Goal: Navigation & Orientation: Find specific page/section

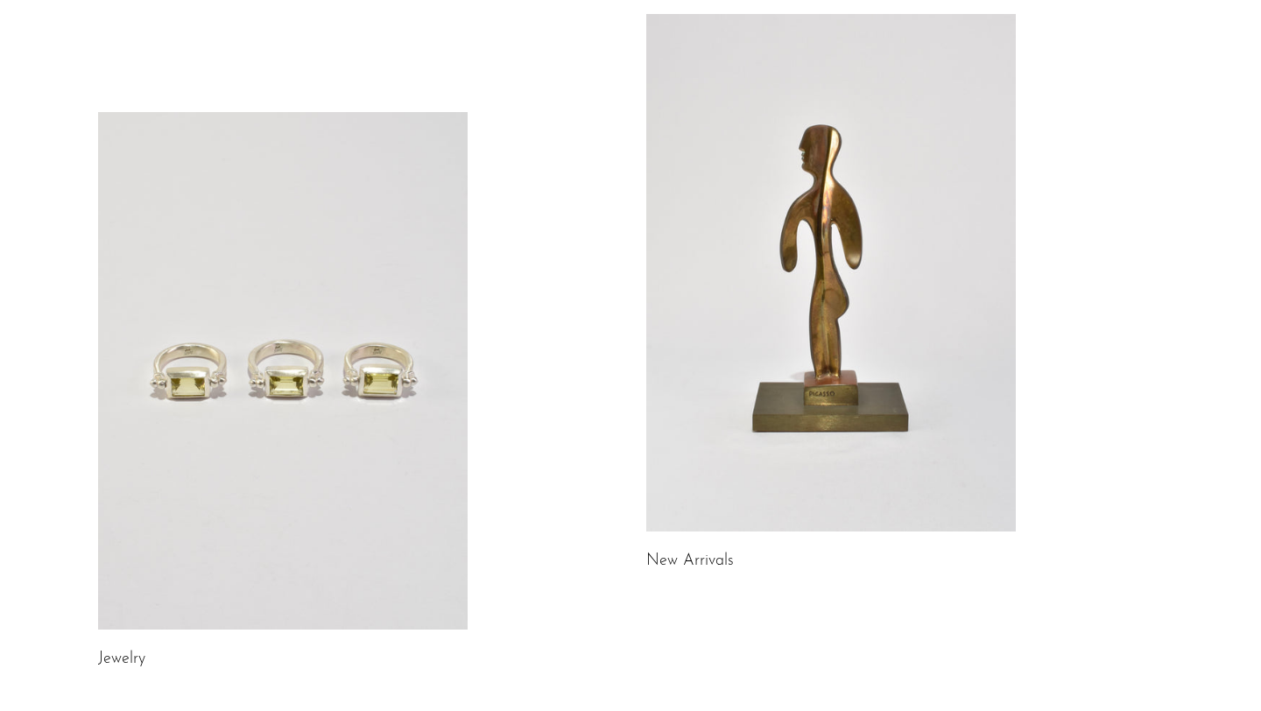
scroll to position [213, 0]
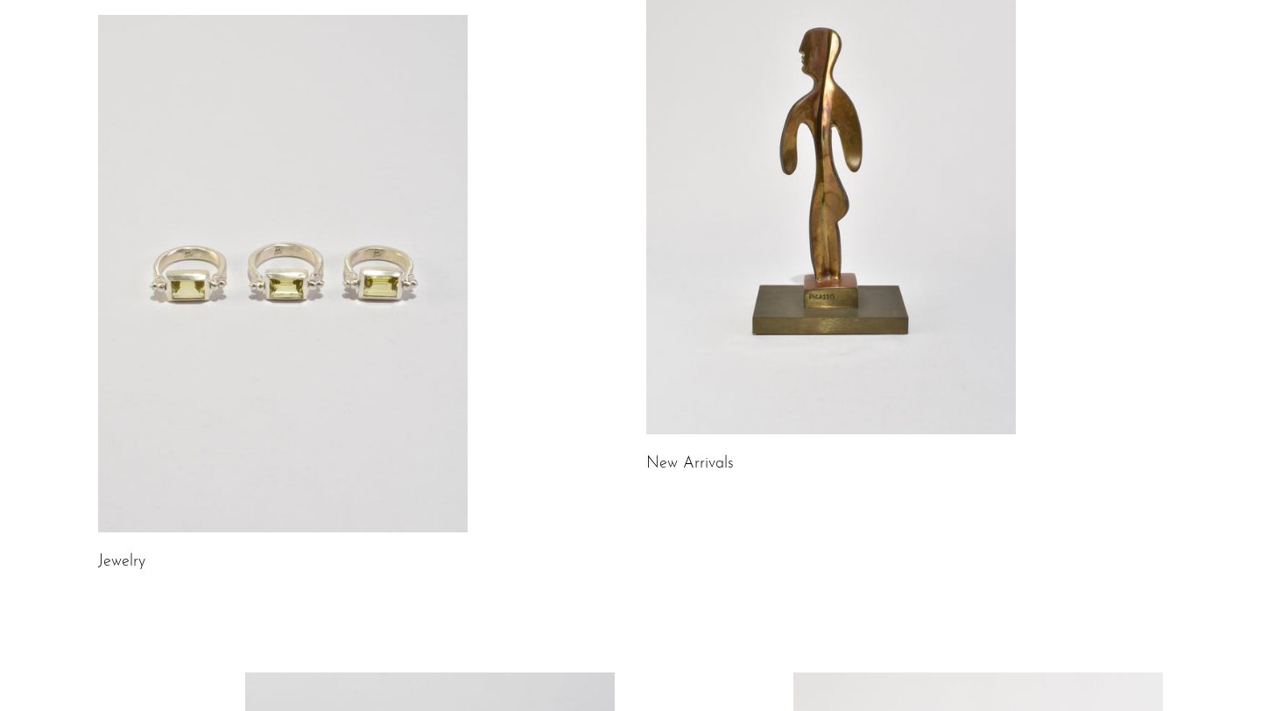
click at [815, 399] on link at bounding box center [831, 176] width 370 height 518
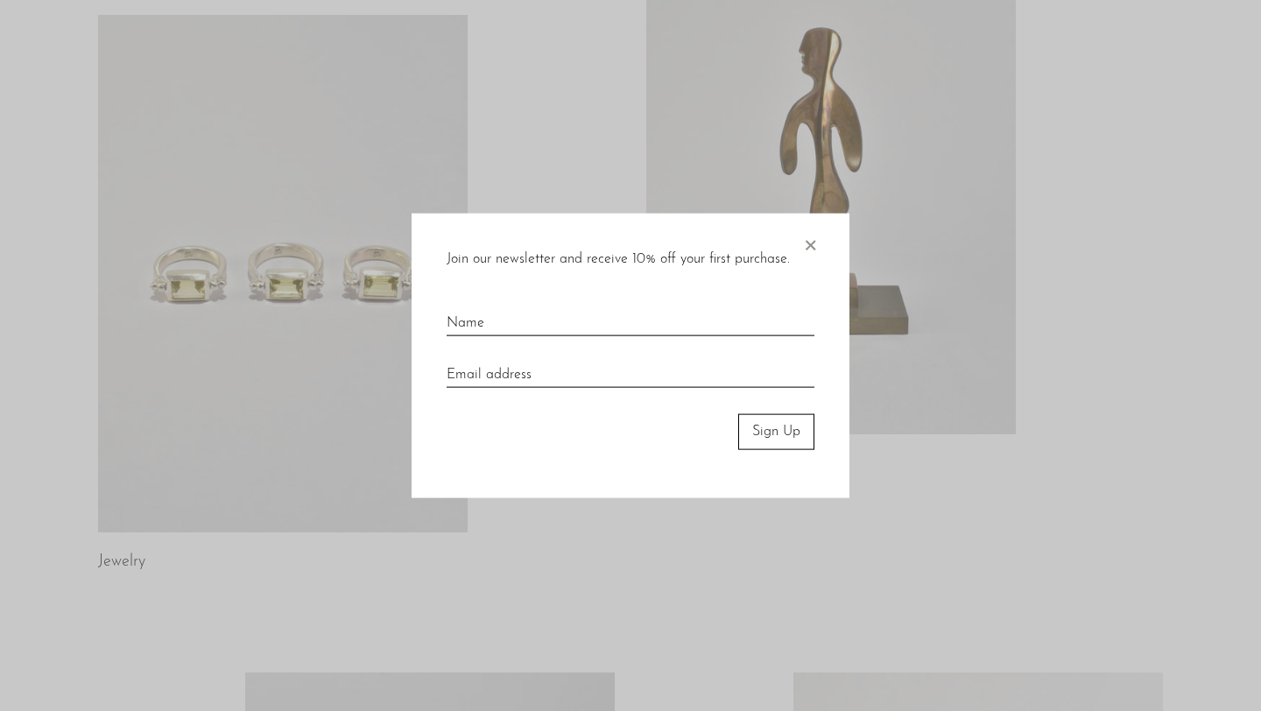
click at [811, 241] on span "×" at bounding box center [810, 242] width 18 height 56
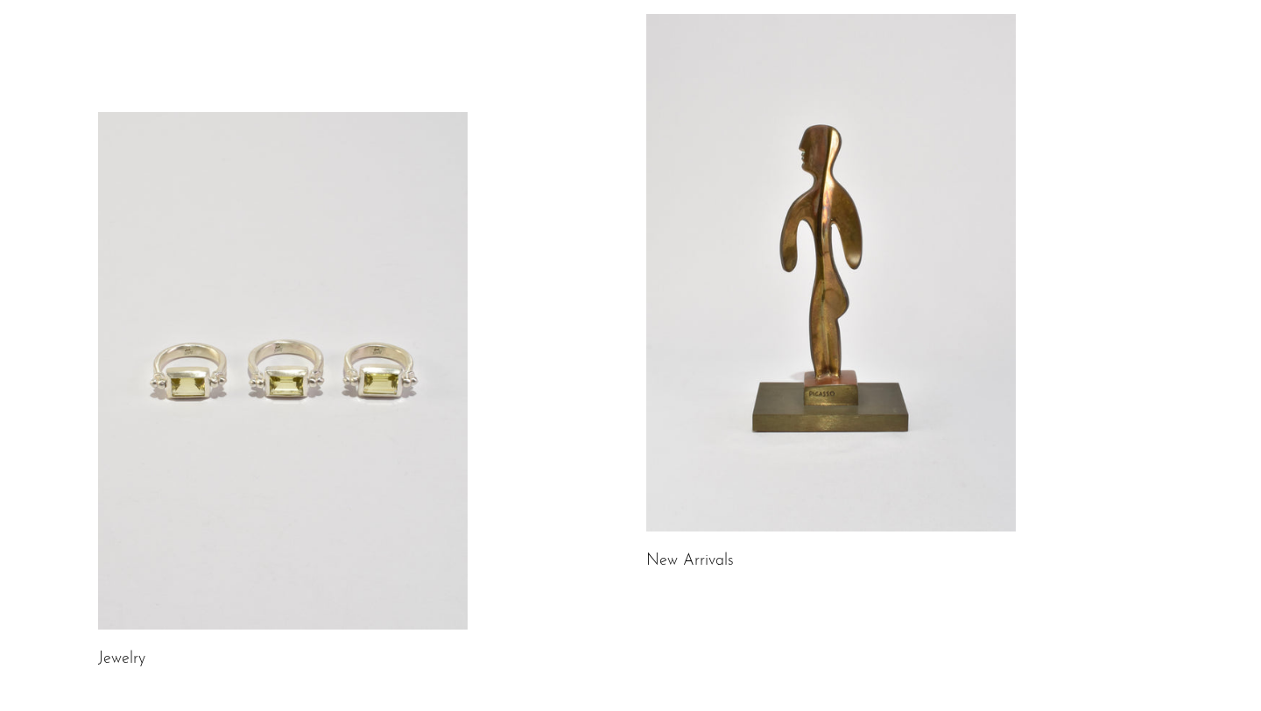
scroll to position [0, 0]
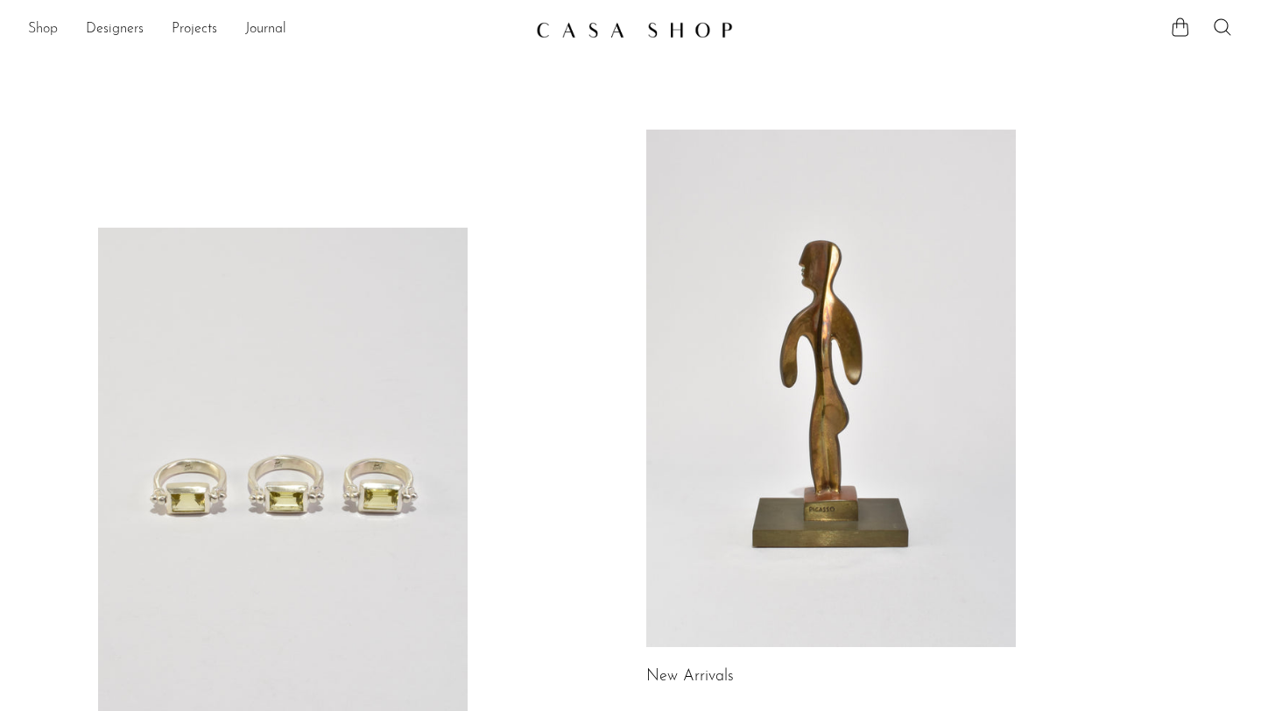
click at [45, 23] on link "Shop" at bounding box center [43, 29] width 30 height 23
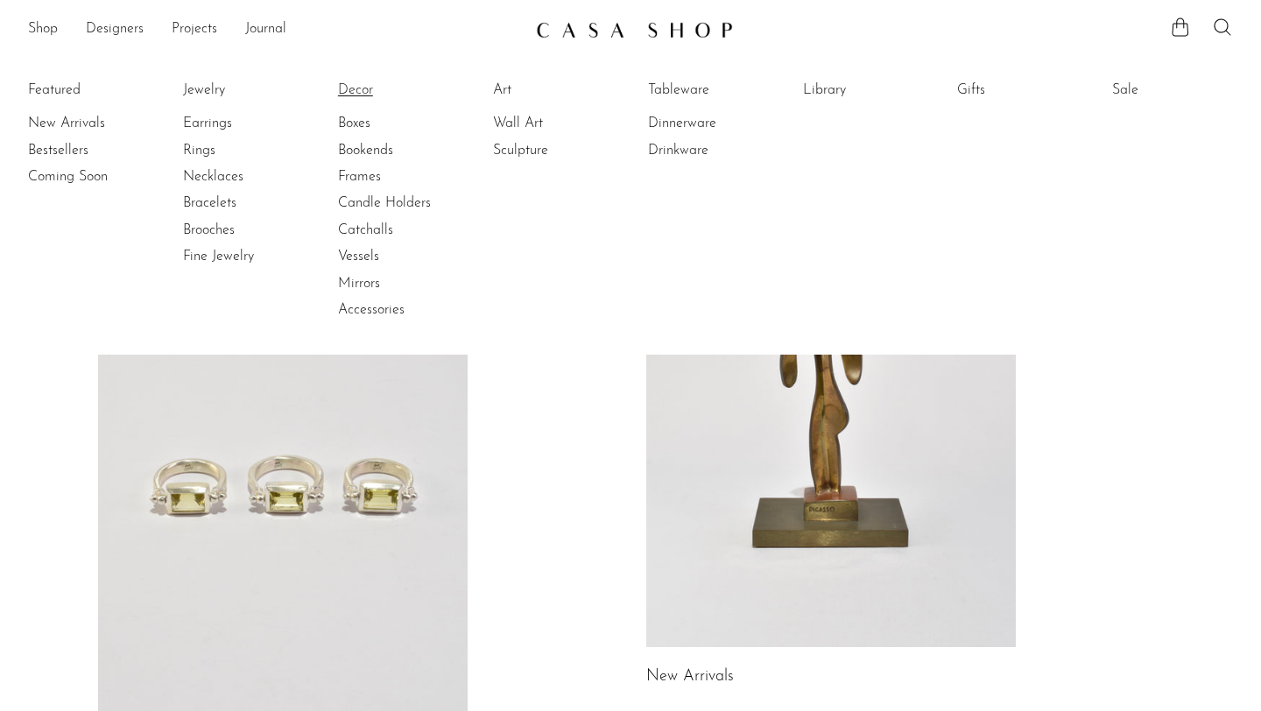
click at [361, 95] on link "Decor" at bounding box center [403, 90] width 131 height 19
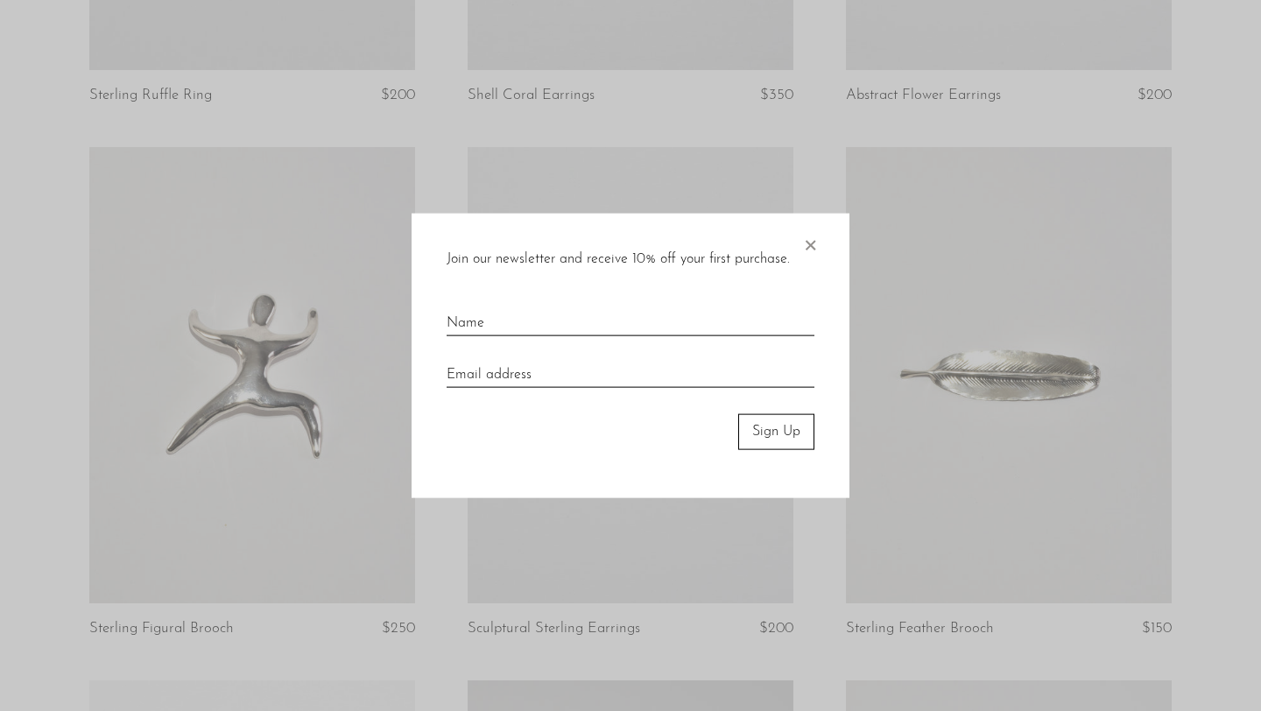
scroll to position [1092, 0]
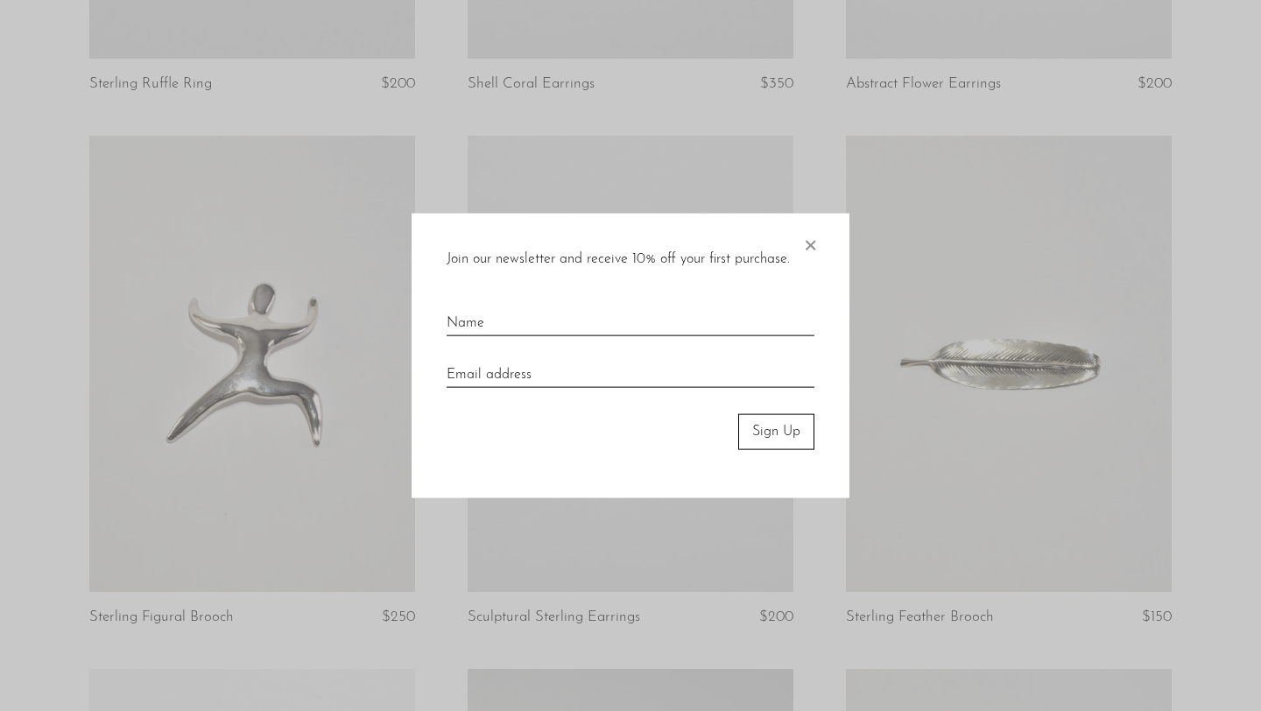
click at [815, 251] on span "×" at bounding box center [810, 242] width 18 height 56
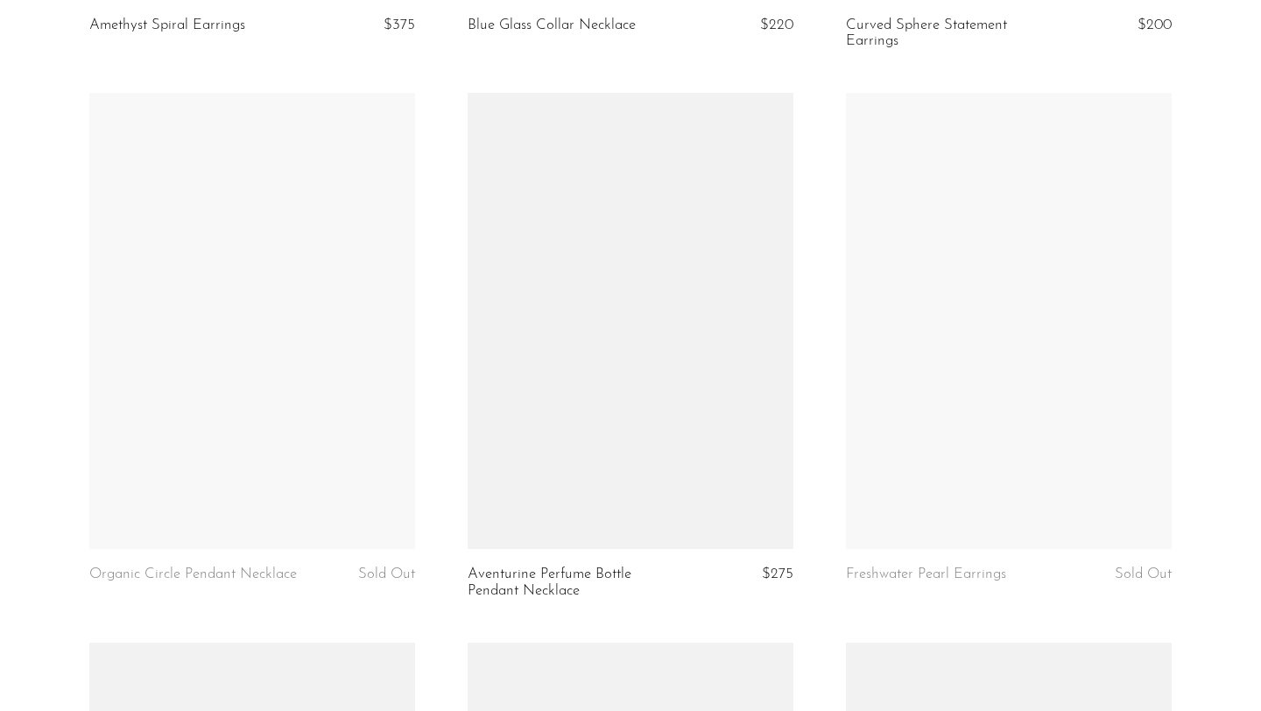
scroll to position [3328, 0]
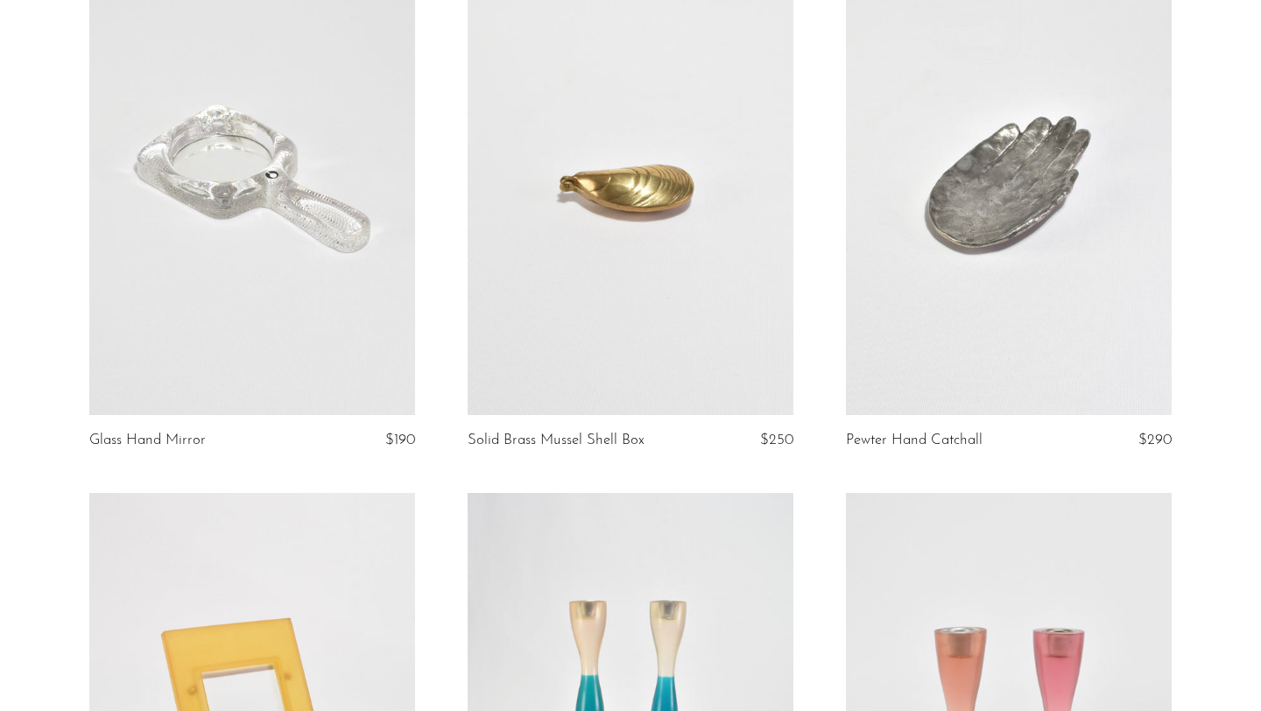
scroll to position [1578, 0]
